Goal: Information Seeking & Learning: Learn about a topic

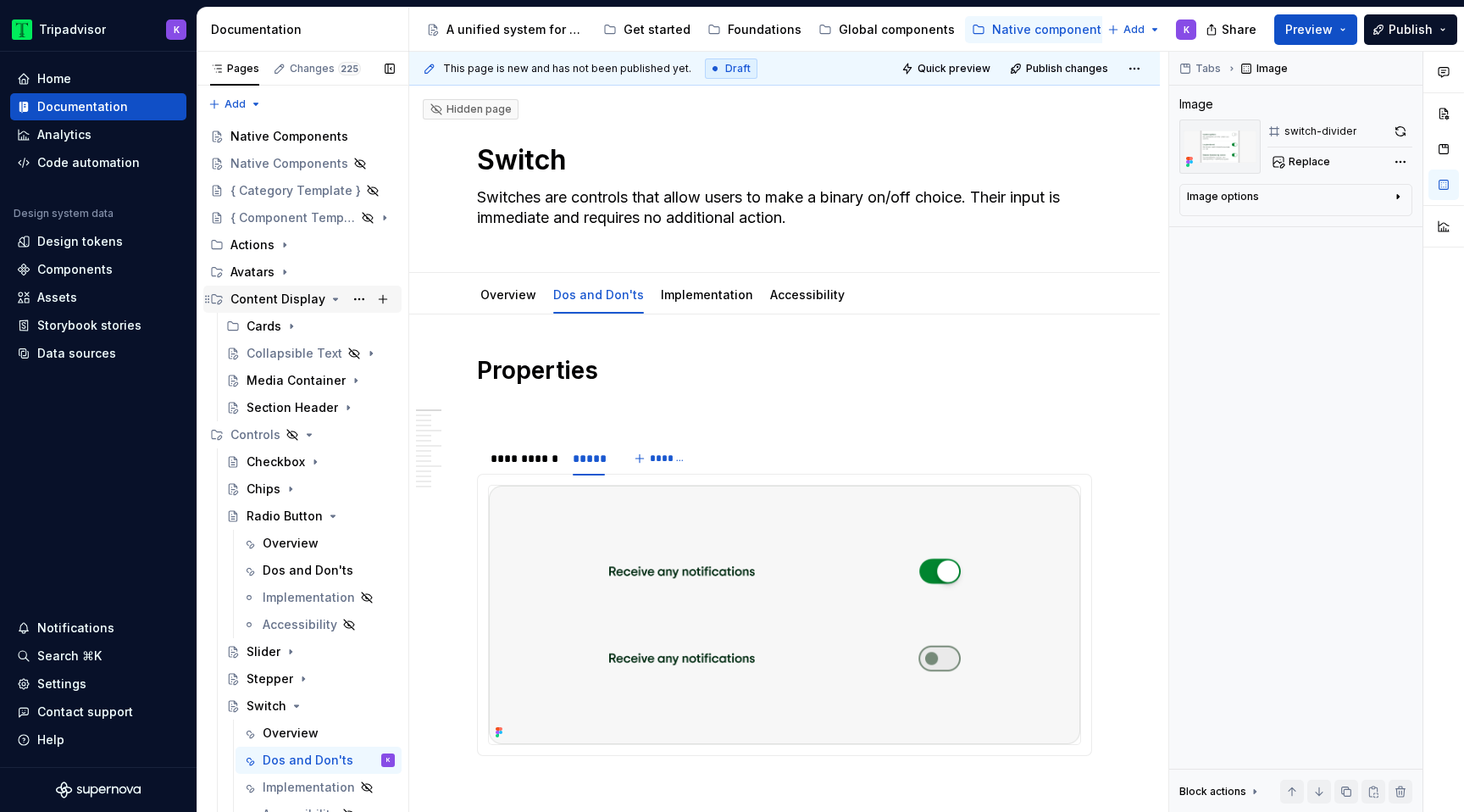
click at [334, 298] on icon "Page tree" at bounding box center [336, 299] width 4 height 2
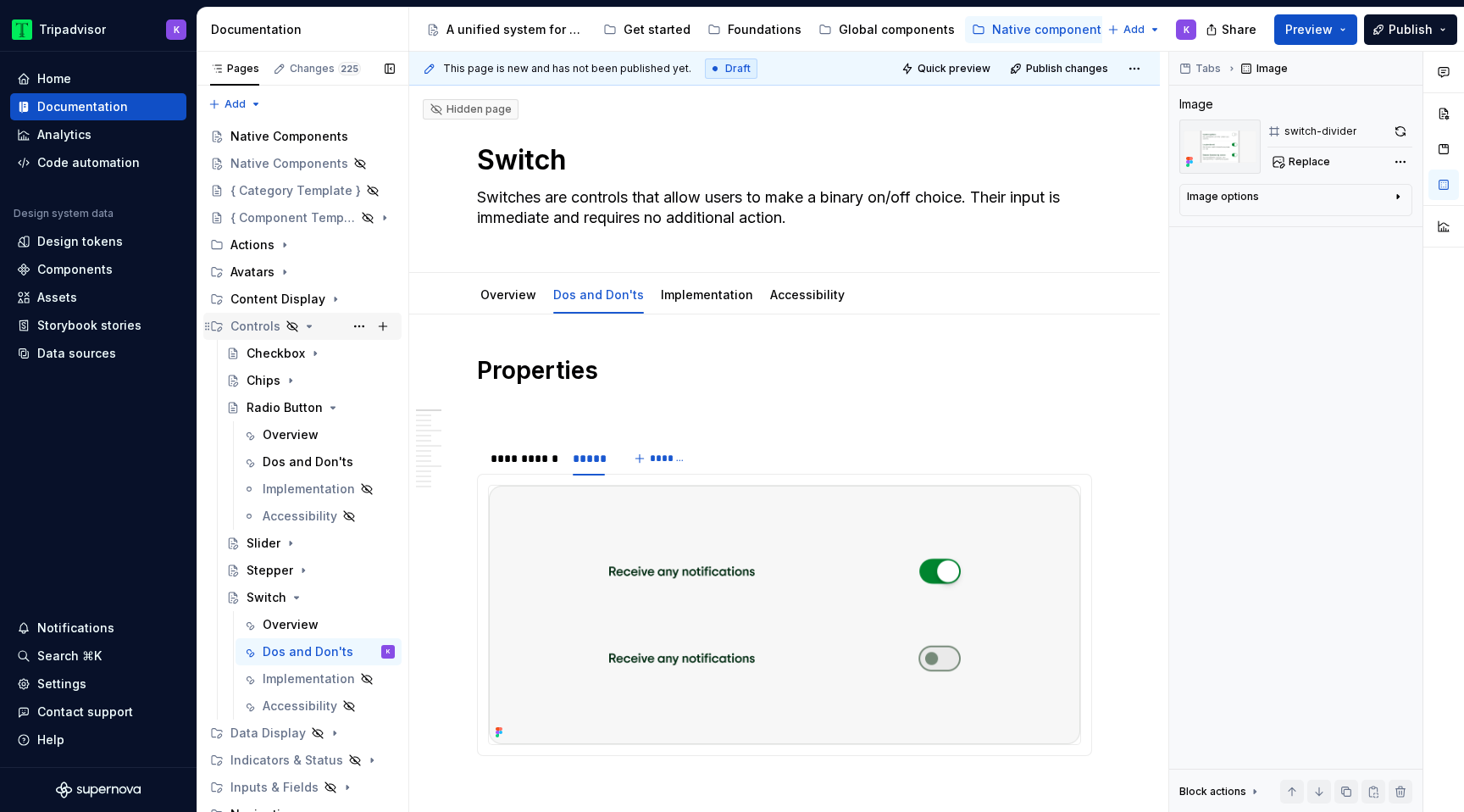
click at [308, 328] on icon "Page tree" at bounding box center [310, 326] width 14 height 14
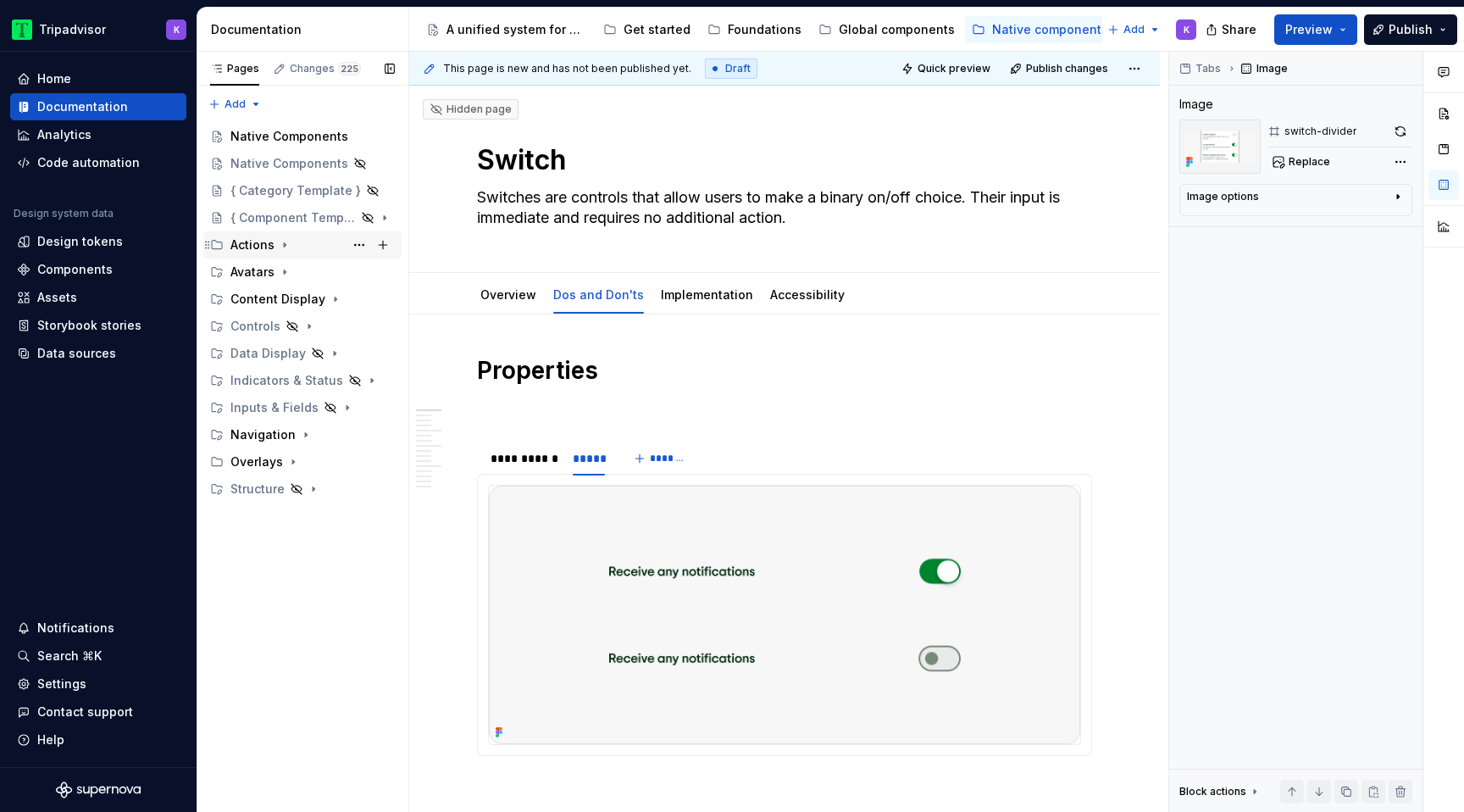
click at [279, 248] on icon "Page tree" at bounding box center [284, 245] width 14 height 14
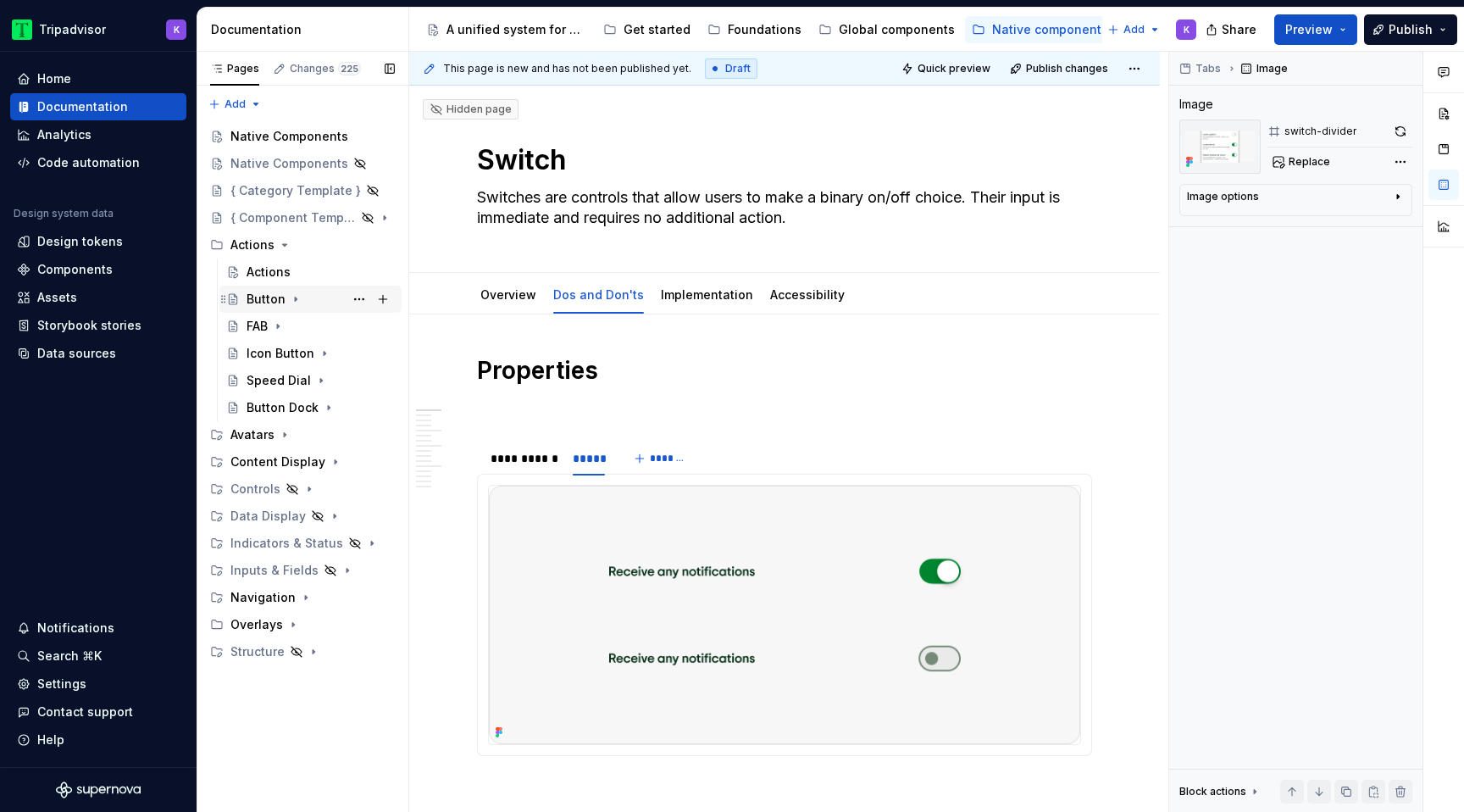
click at [290, 291] on div "Button" at bounding box center [321, 299] width 149 height 23
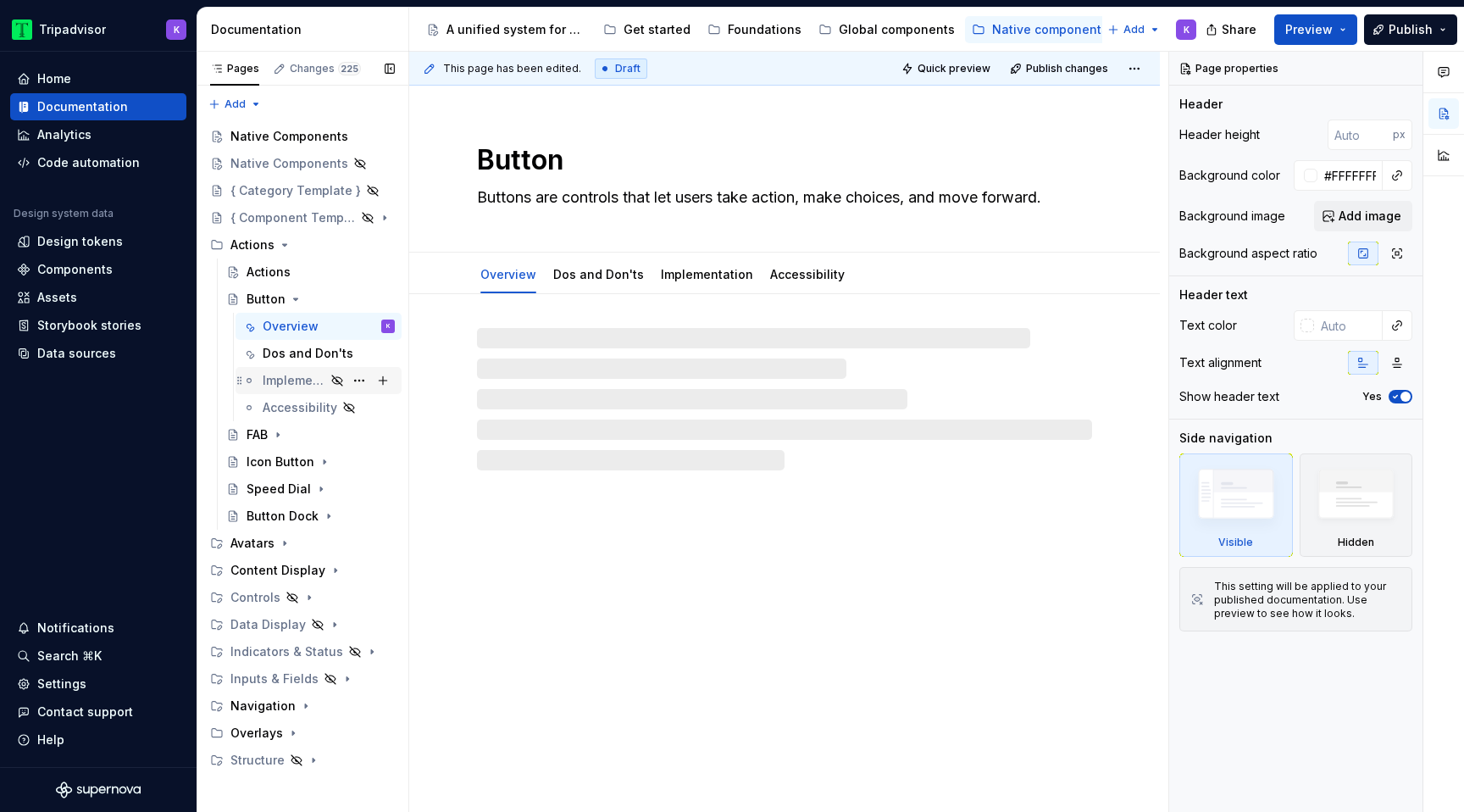
click at [291, 379] on div "Implementation" at bounding box center [294, 380] width 63 height 17
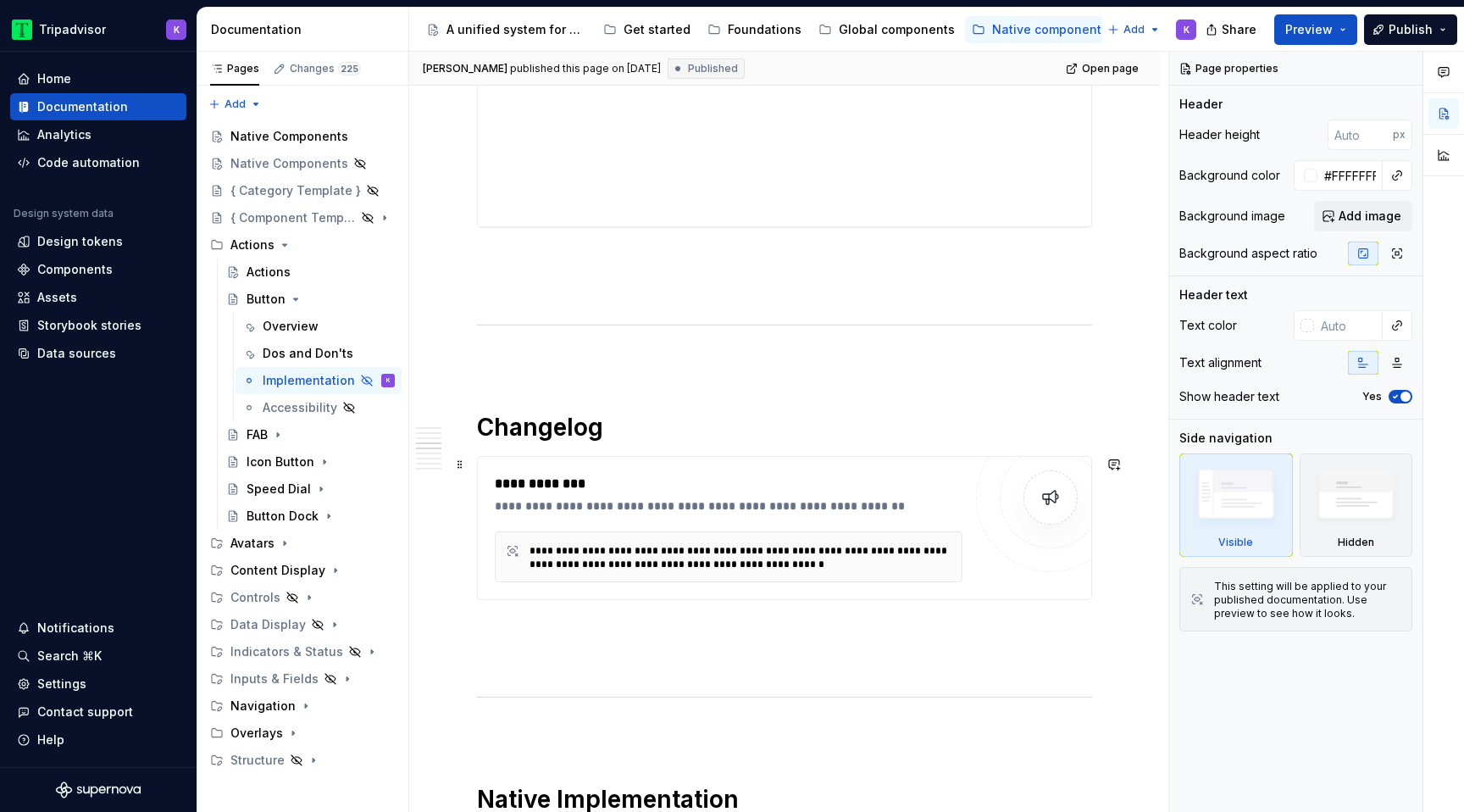
scroll to position [1190, 0]
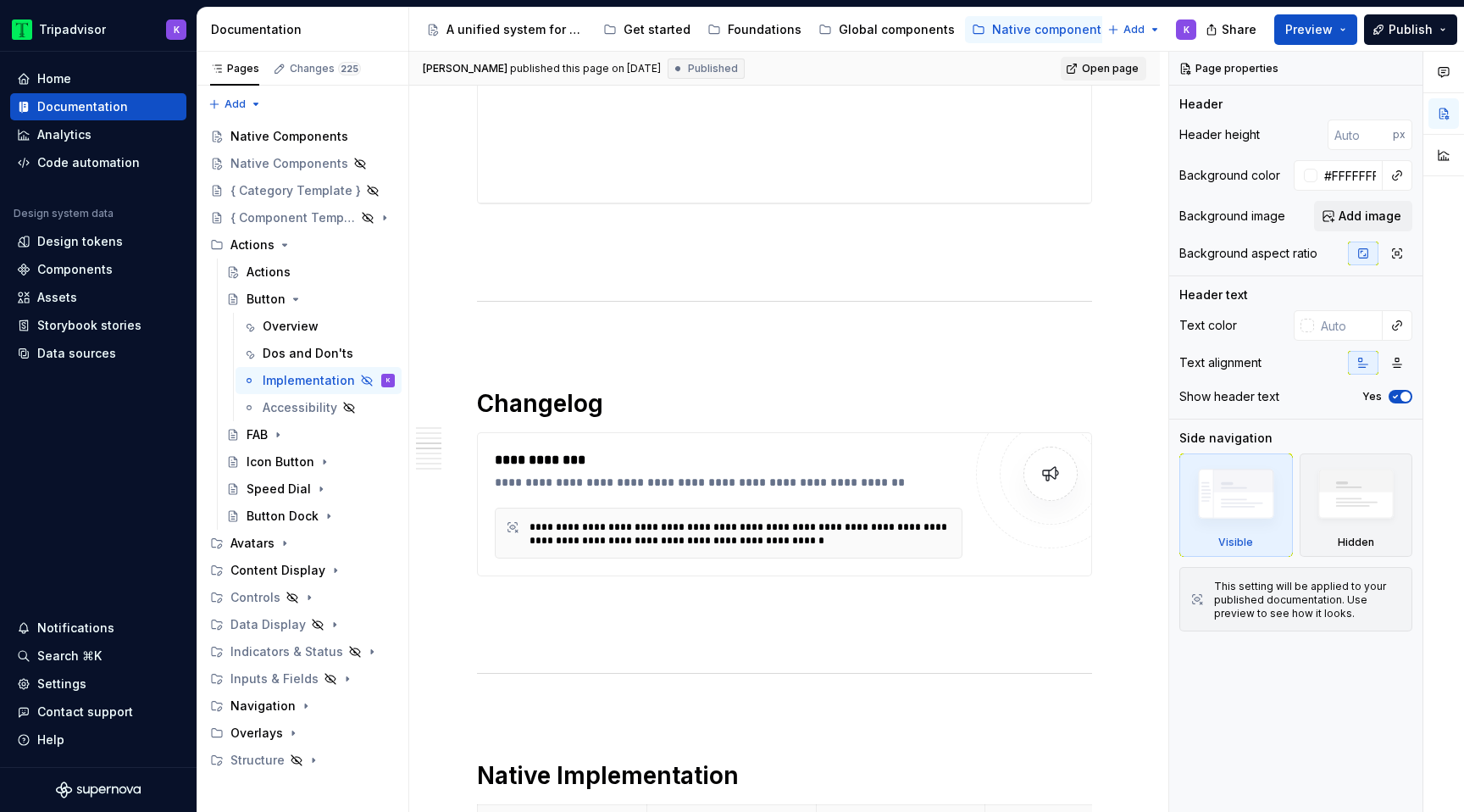
click at [1127, 73] on span "Open page" at bounding box center [1110, 68] width 57 height 14
click at [751, 517] on div "**********" at bounding box center [728, 533] width 468 height 51
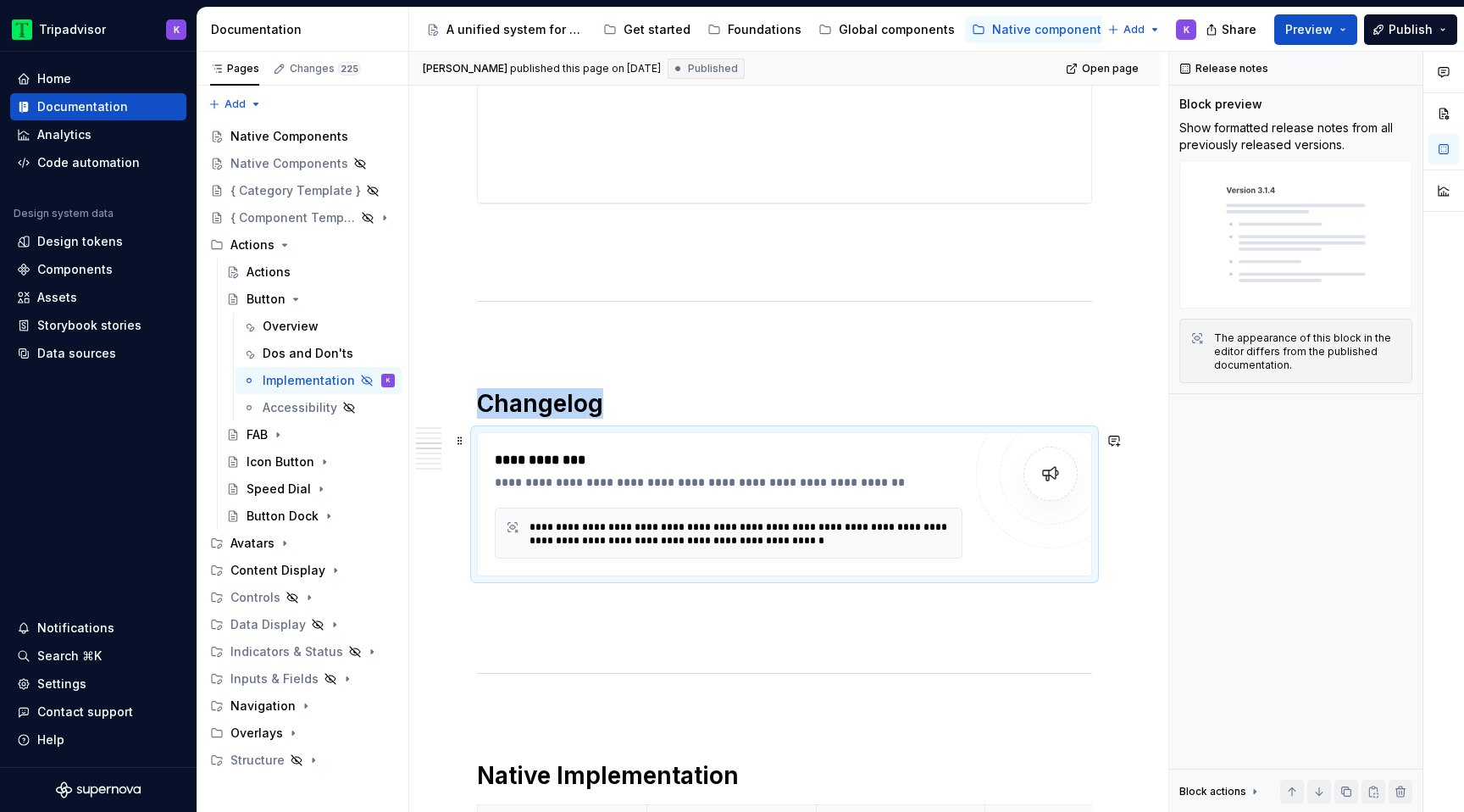
click at [992, 518] on div at bounding box center [1051, 473] width 150 height 150
click at [279, 245] on icon "Page tree" at bounding box center [284, 245] width 14 height 14
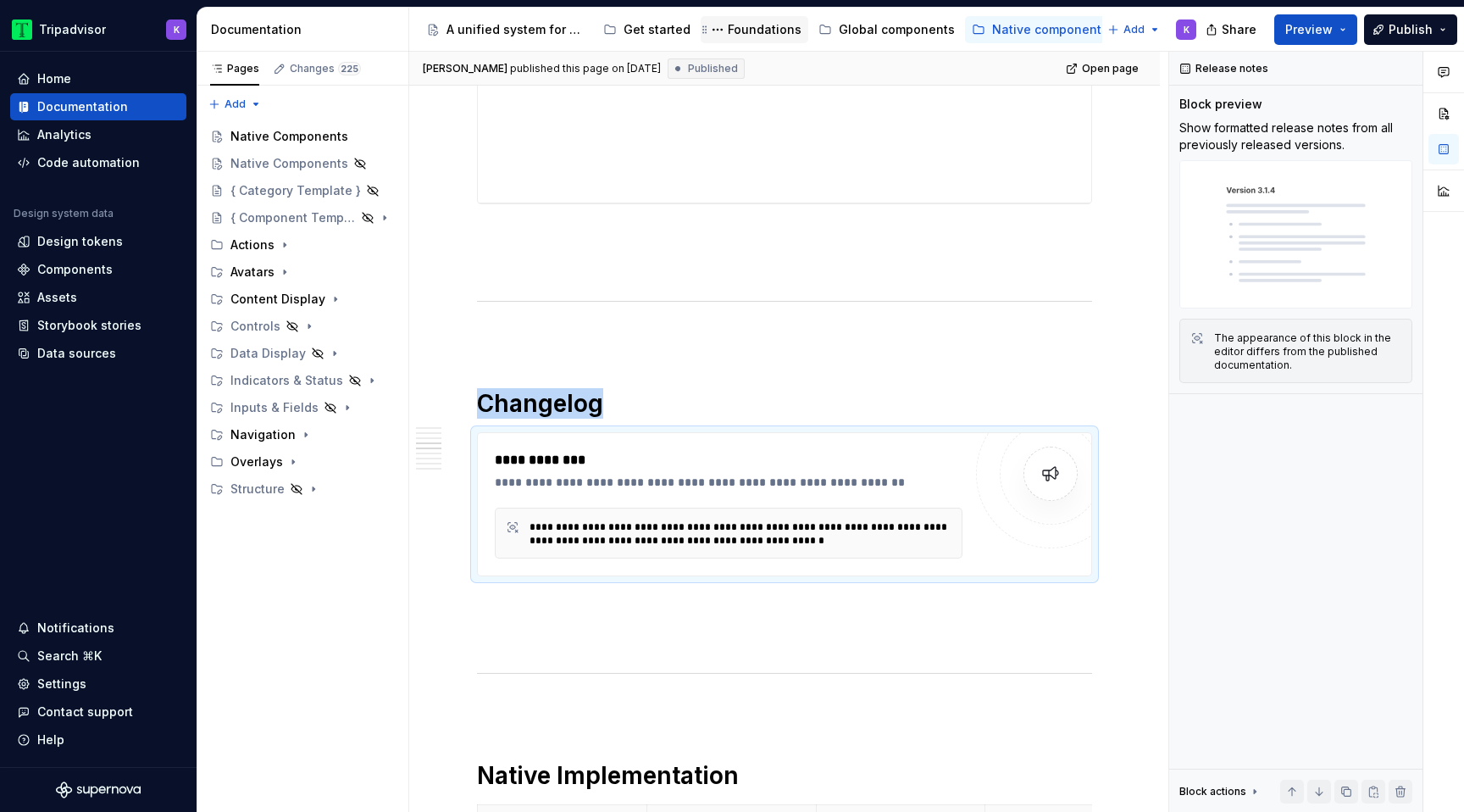
click at [762, 32] on div "Foundations" at bounding box center [764, 29] width 73 height 17
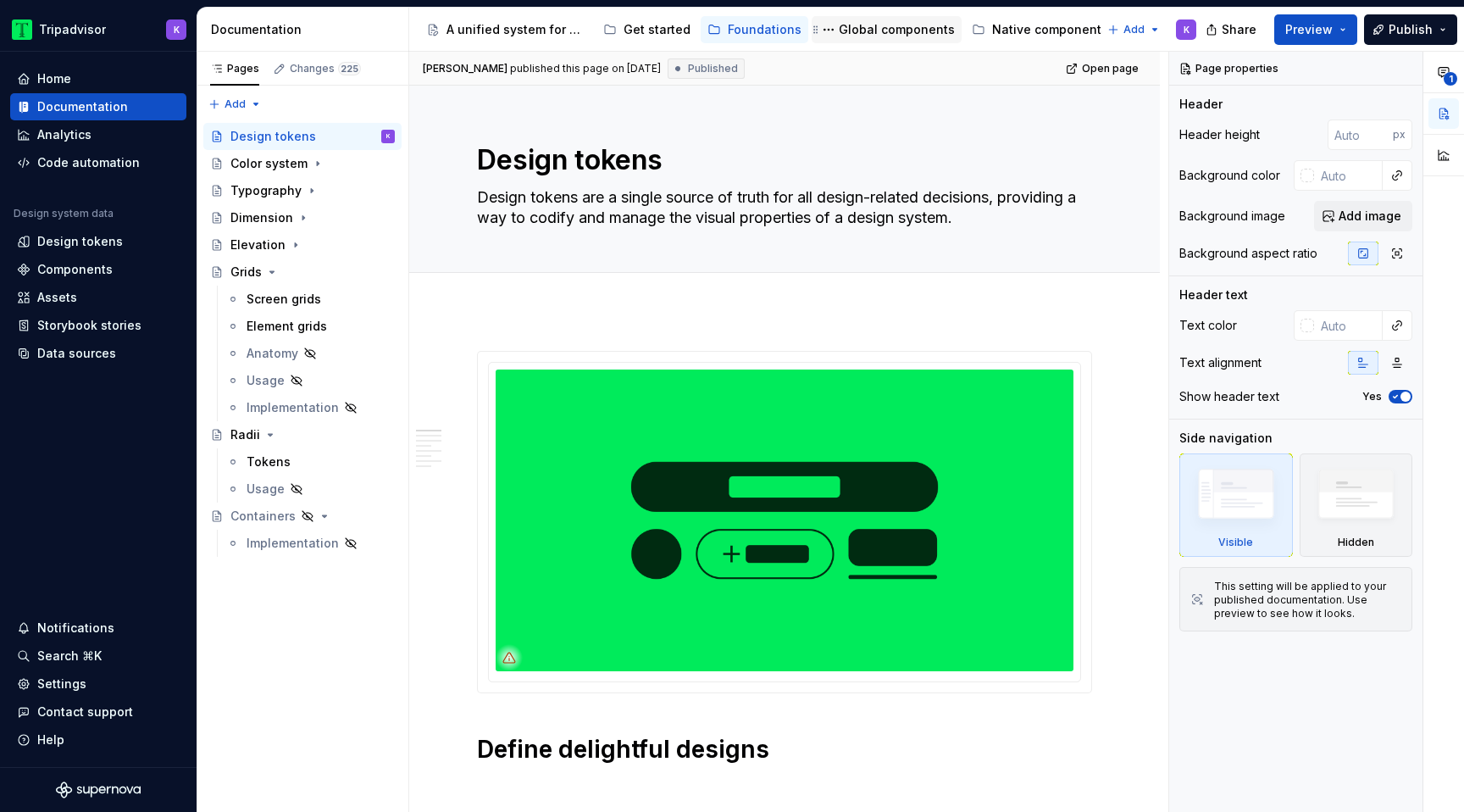
click at [883, 32] on div "Global components" at bounding box center [896, 29] width 116 height 17
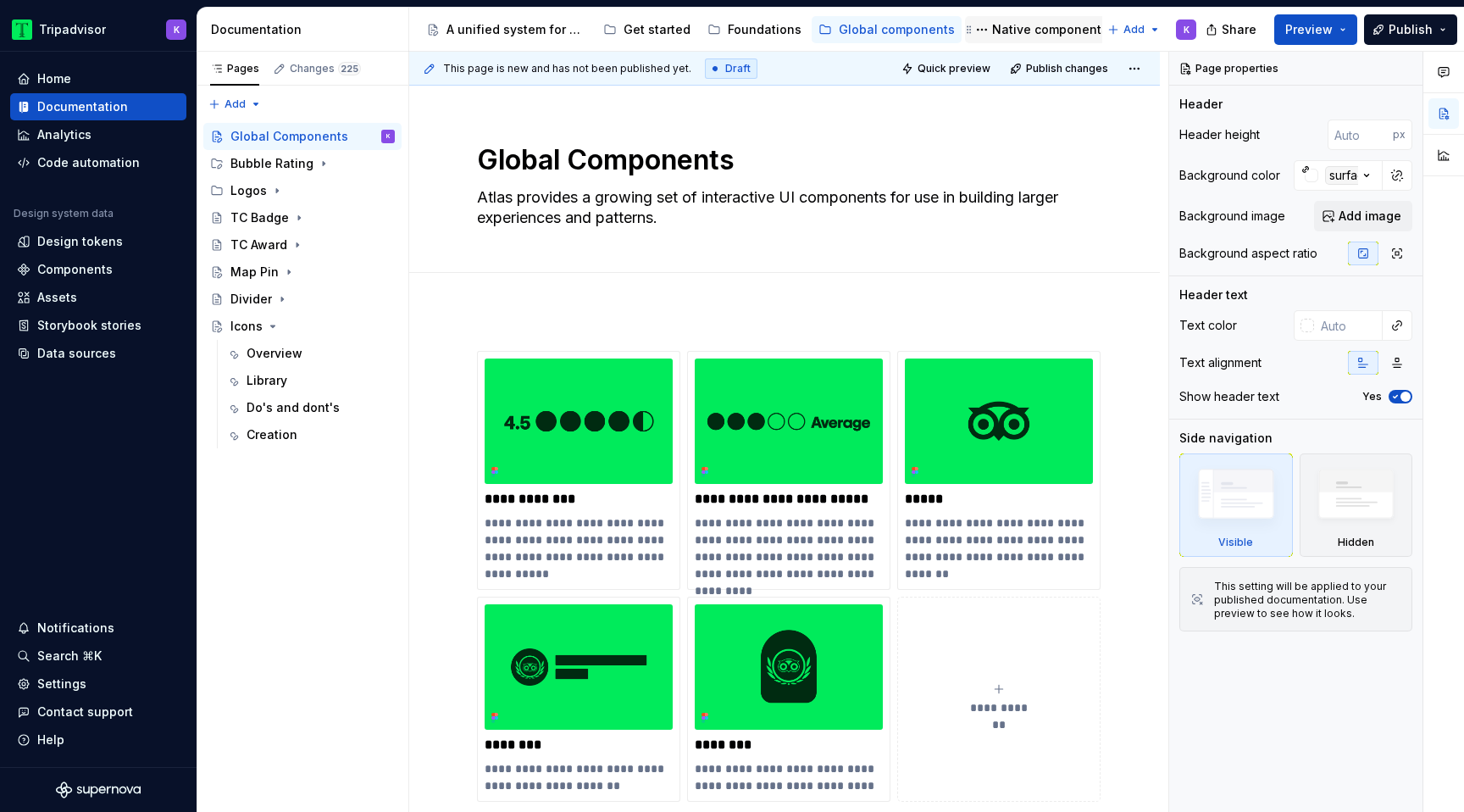
click at [1012, 27] on div "Native components" at bounding box center [1050, 29] width 116 height 17
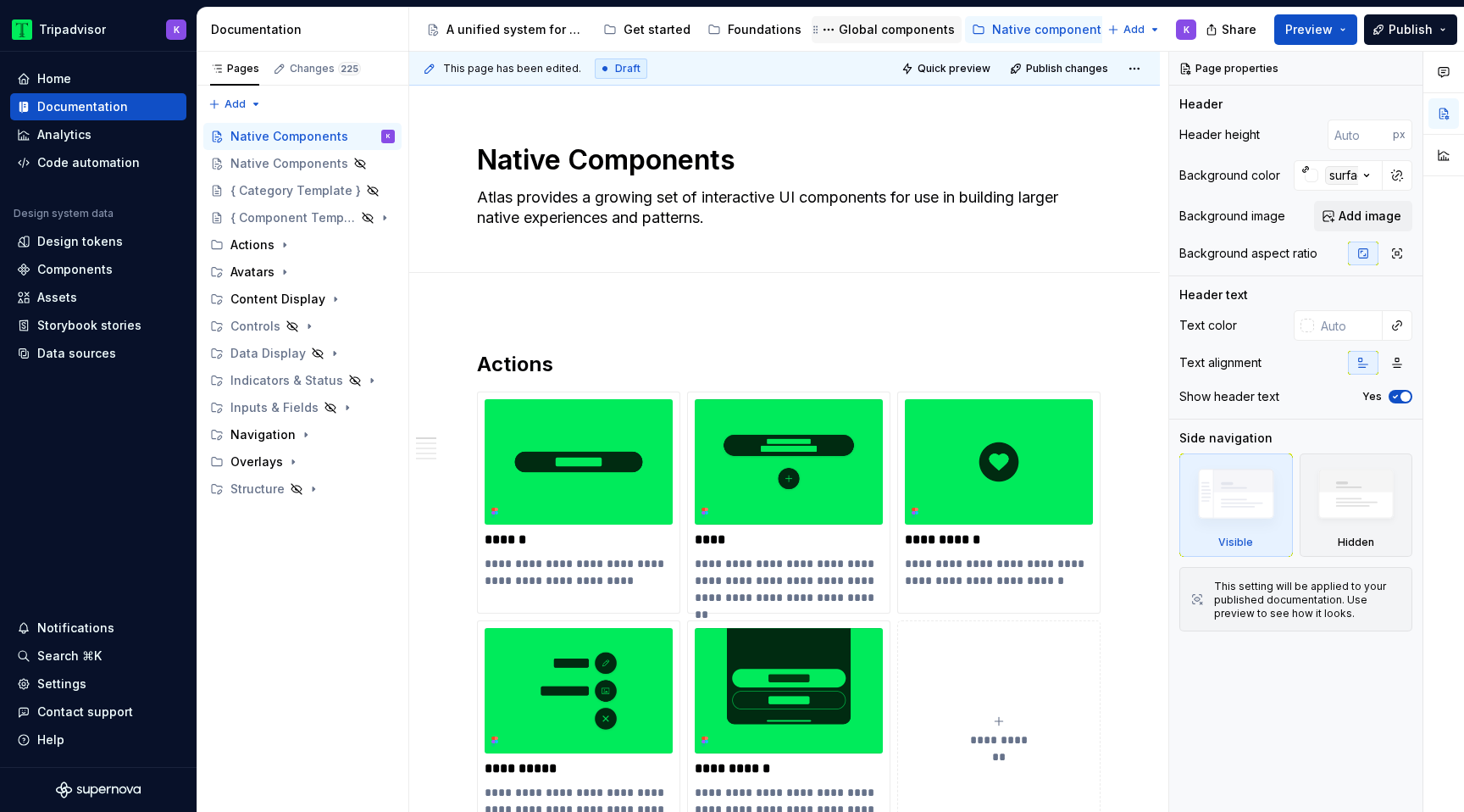
type textarea "*"
